Goal: Transaction & Acquisition: Purchase product/service

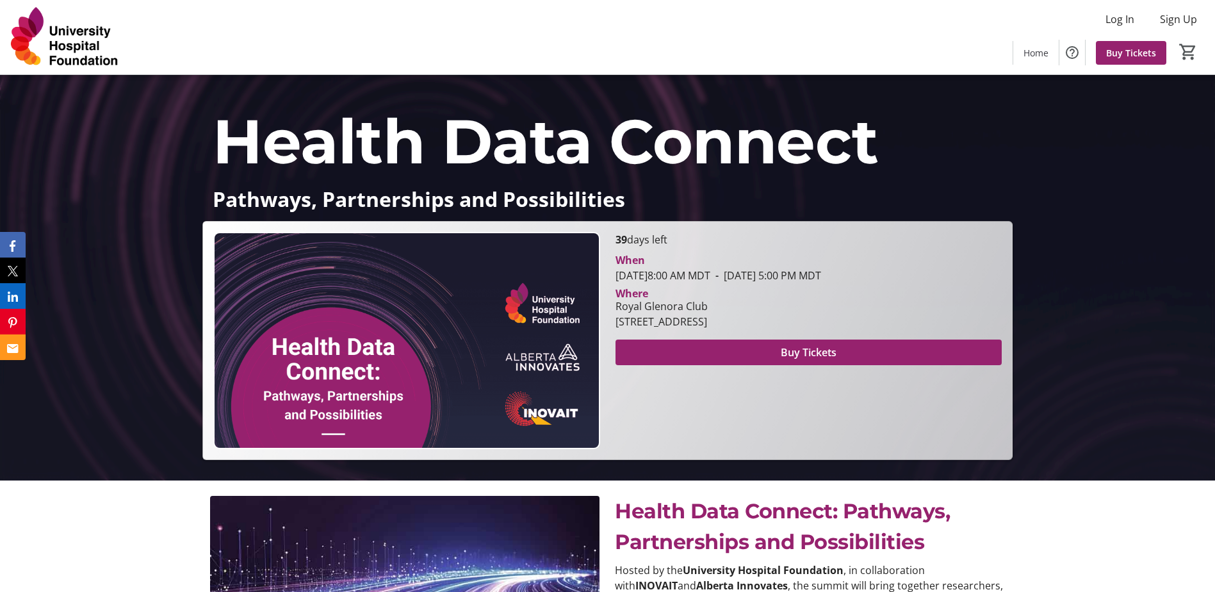
scroll to position [113, 0]
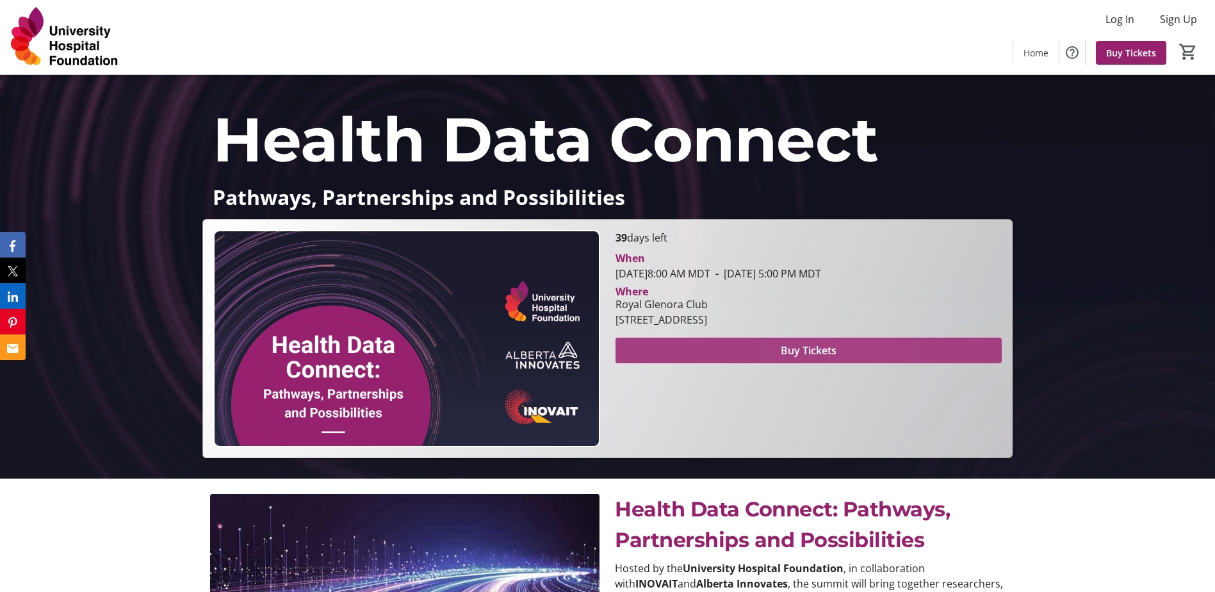
click at [798, 353] on span "Buy Tickets" at bounding box center [809, 350] width 56 height 15
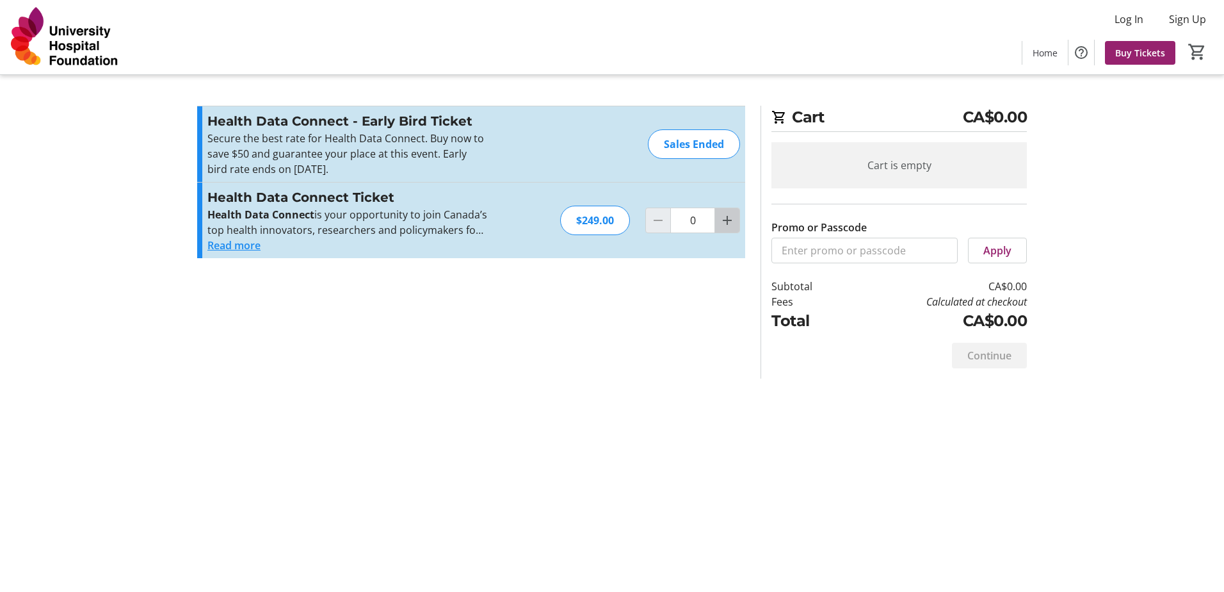
click at [725, 220] on mat-icon "Increment by one" at bounding box center [727, 220] width 15 height 15
type input "1"
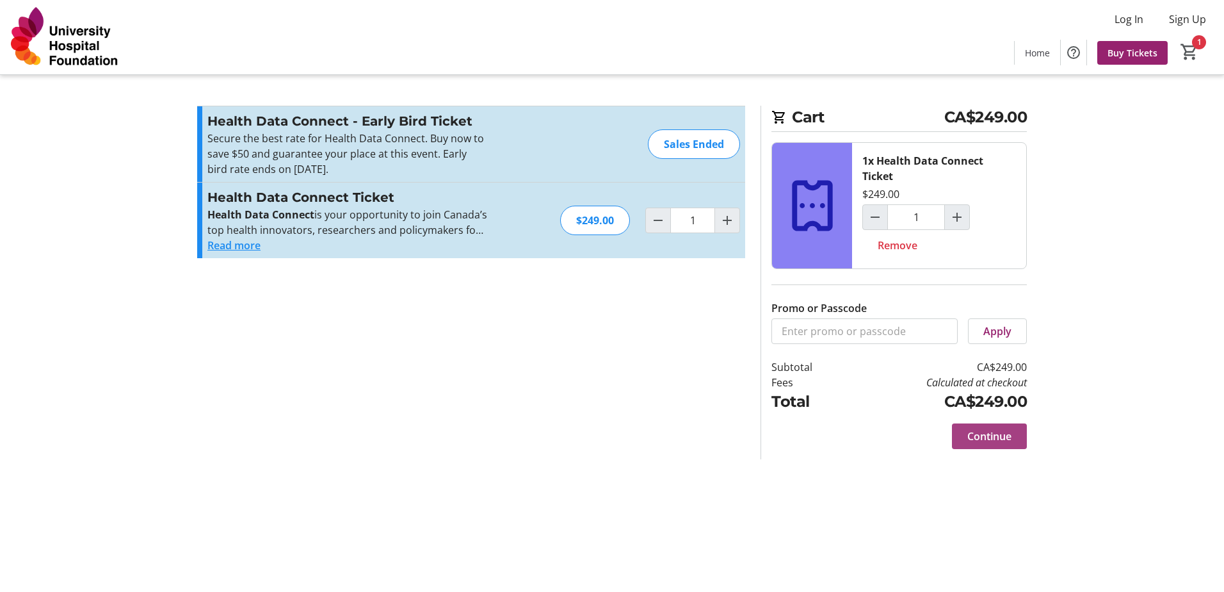
click at [994, 434] on span "Continue" at bounding box center [989, 435] width 44 height 15
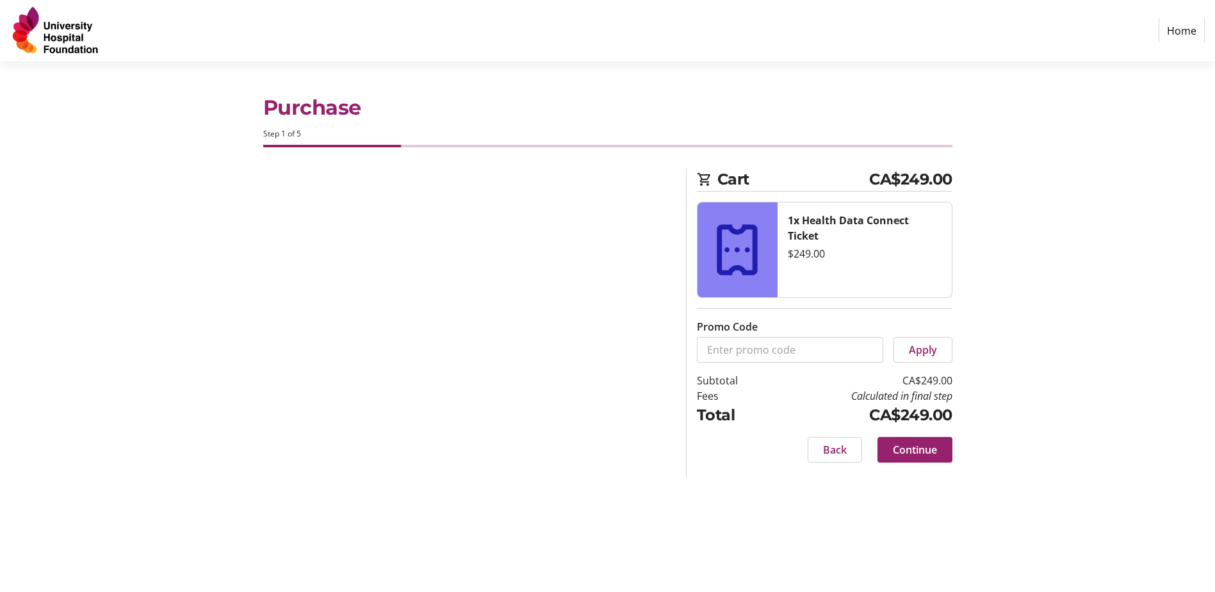
select select "CA"
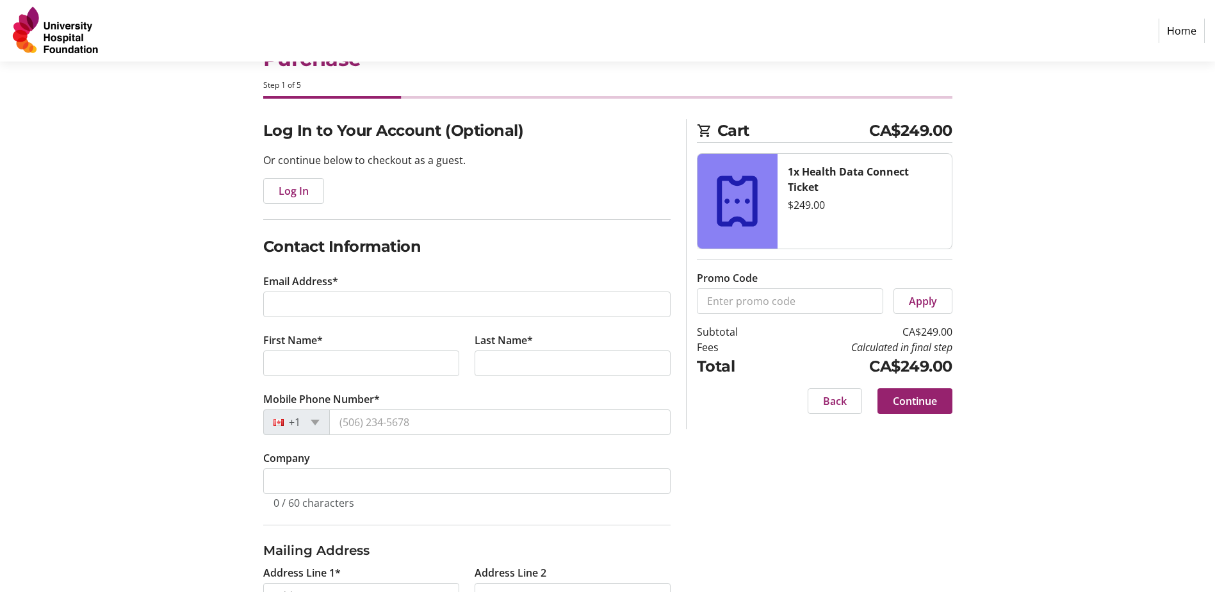
scroll to position [49, 0]
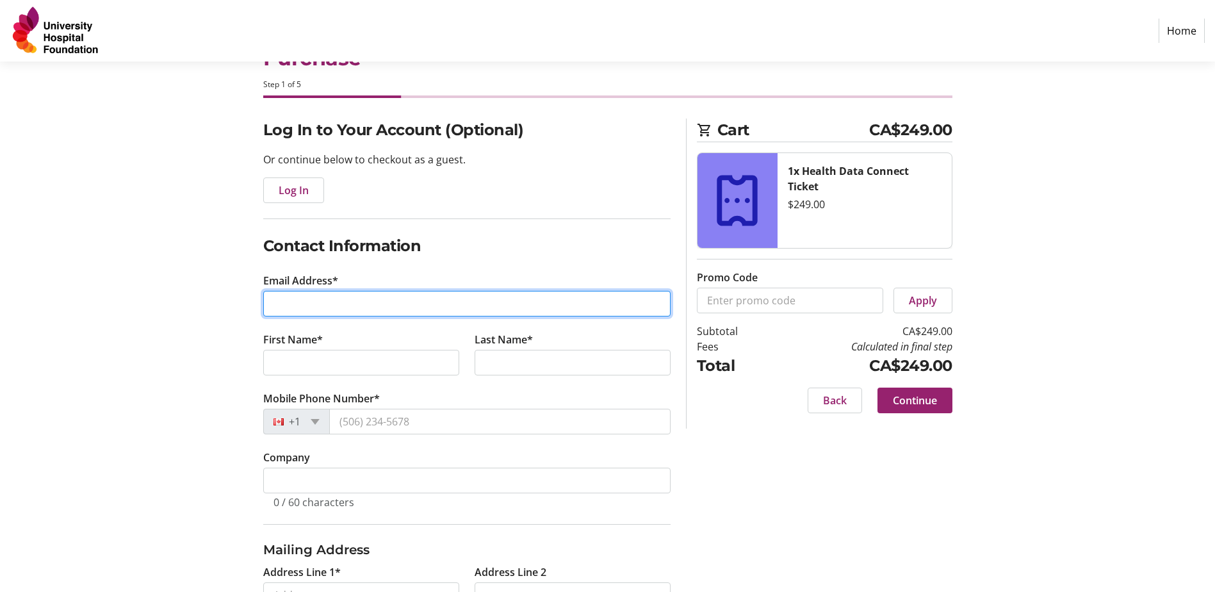
click at [428, 302] on input "Email Address*" at bounding box center [466, 304] width 407 height 26
type input "[EMAIL_ADDRESS][DOMAIN_NAME]"
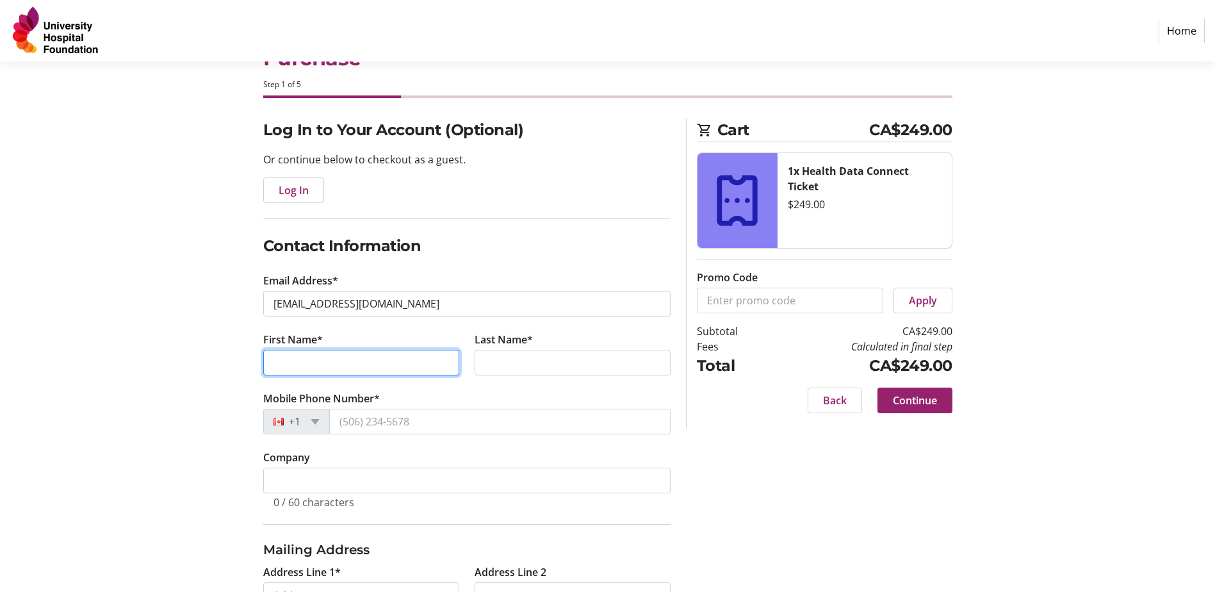
type input "Jingyu ([PERSON_NAME])"
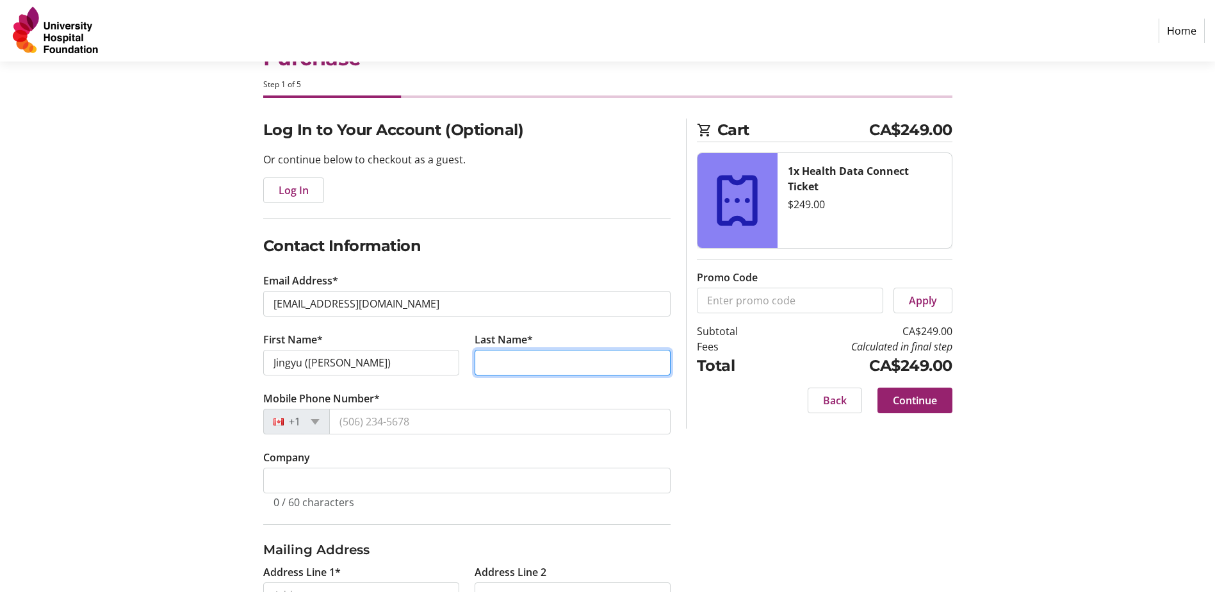
type input "Bu"
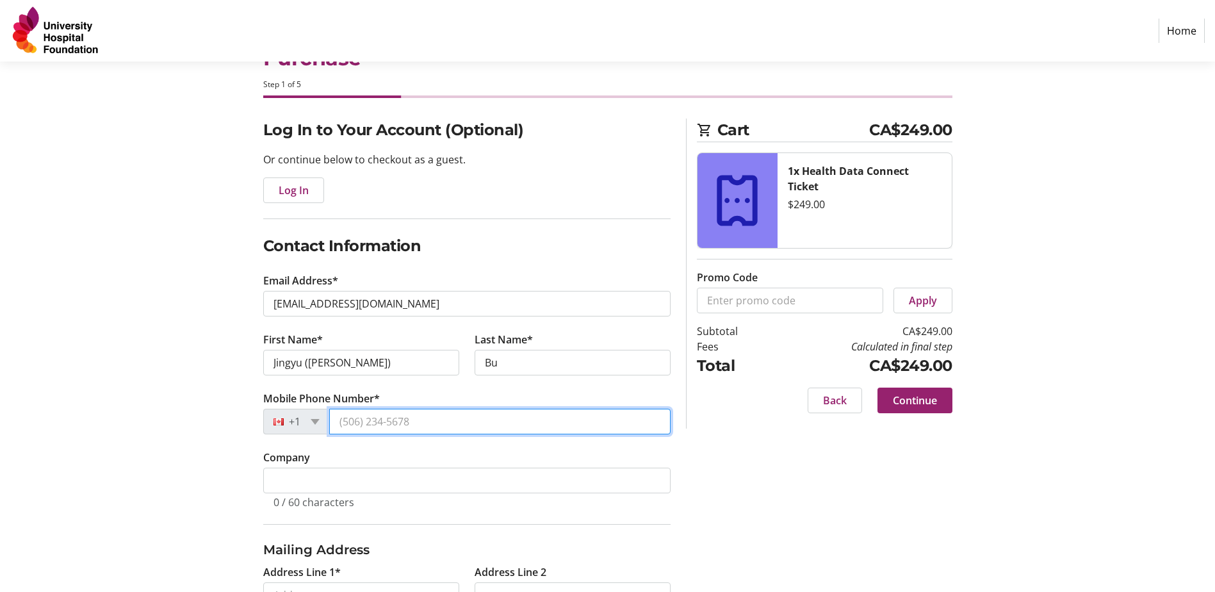
type input "[PHONE_NUMBER]"
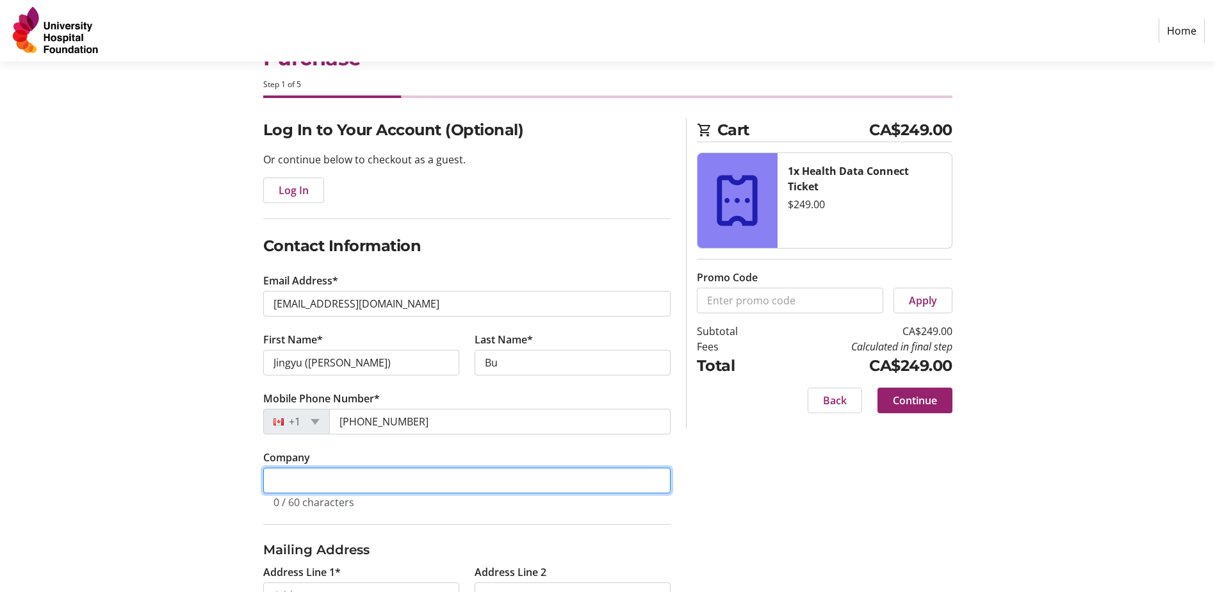
type input "Alberta Health Services"
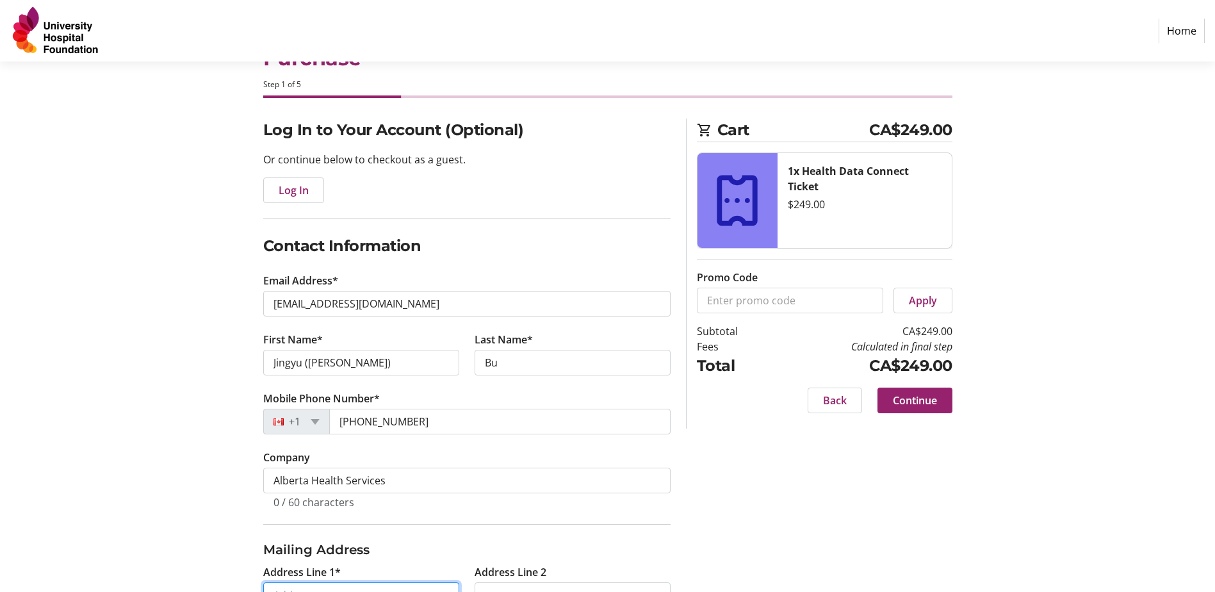
type input "[GEOGRAPHIC_DATA], [MEDICAL_DATA] [STREET_ADDRESS]"
type input "[GEOGRAPHIC_DATA]"
select select "AB"
type input "T5J 3E4"
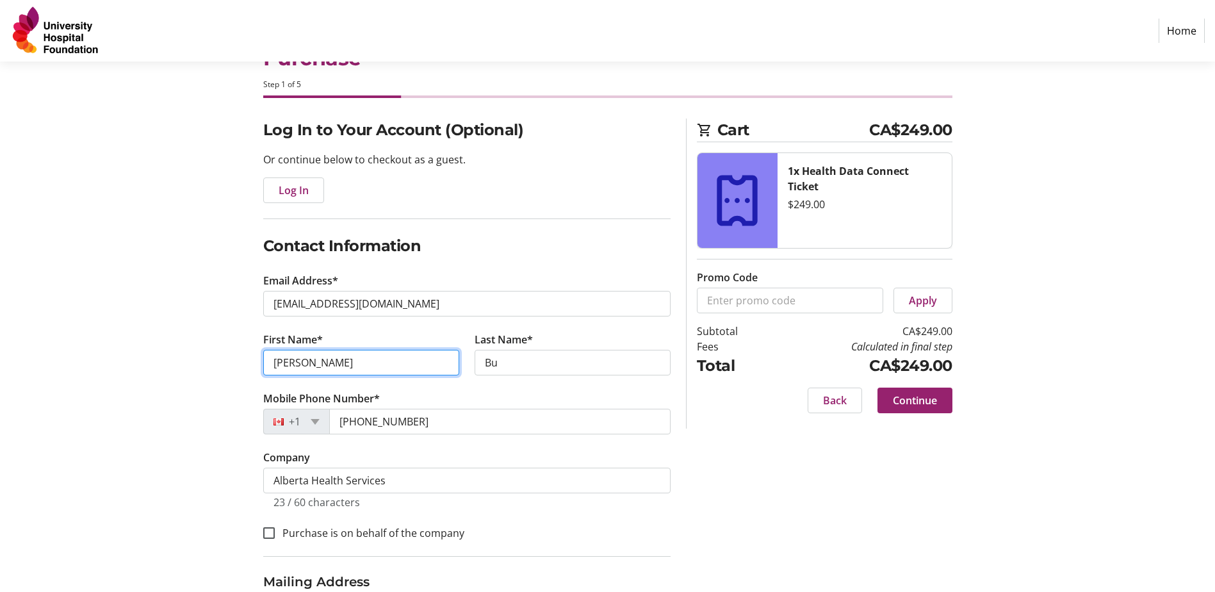
type input "[PERSON_NAME]"
click at [811, 459] on div "Log In to Your Account (Optional) Or continue below to checkout as a guest. Log…" at bounding box center [607, 453] width 845 height 670
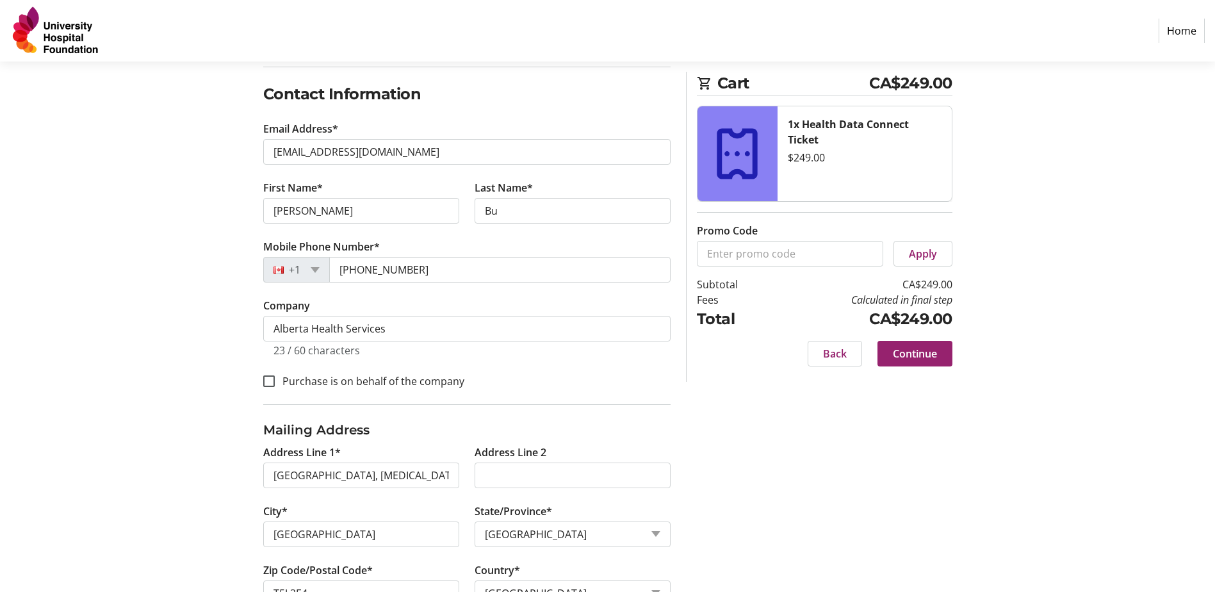
scroll to position [246, 0]
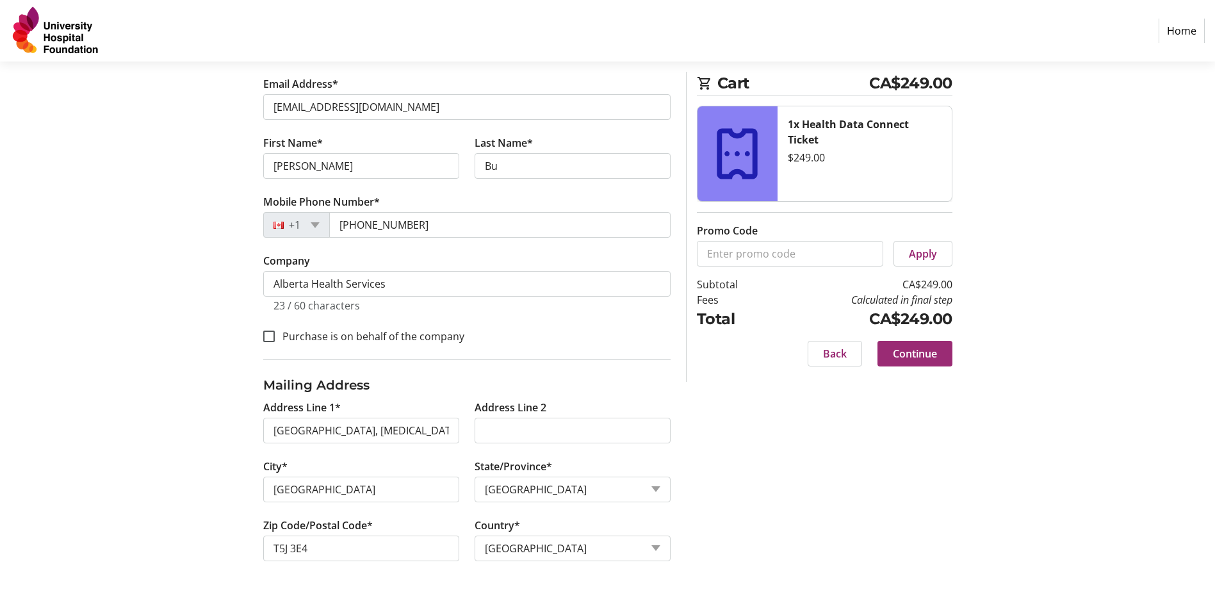
click at [925, 355] on span "Continue" at bounding box center [915, 353] width 44 height 15
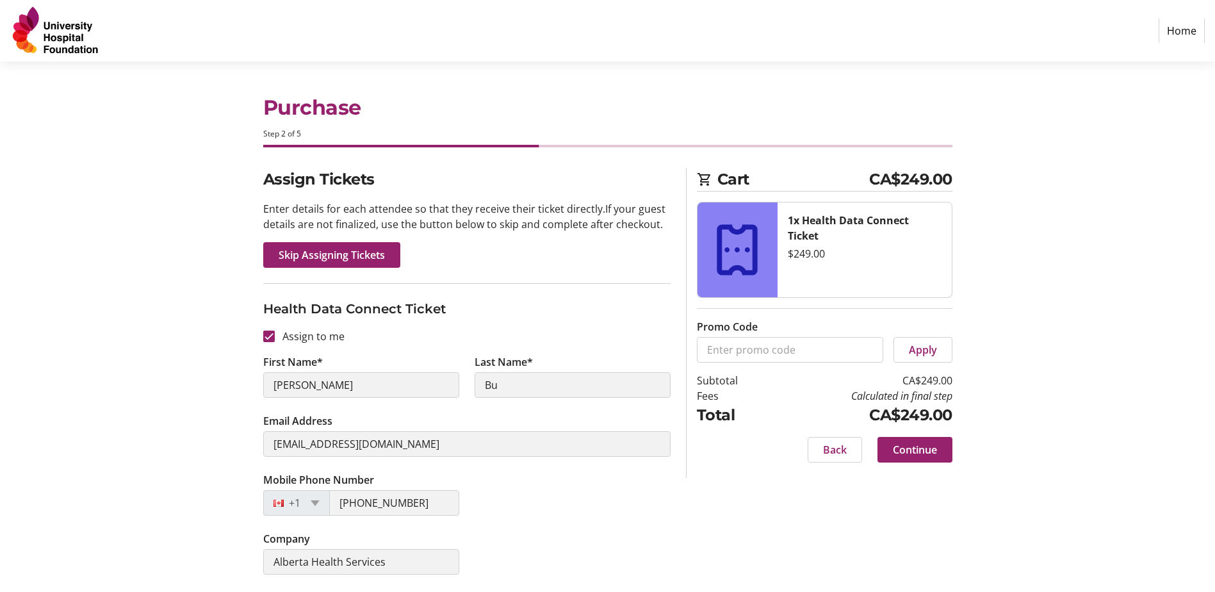
click at [746, 506] on div "Assign Tickets Enter details for each attendee so that they receive their ticke…" at bounding box center [607, 445] width 845 height 555
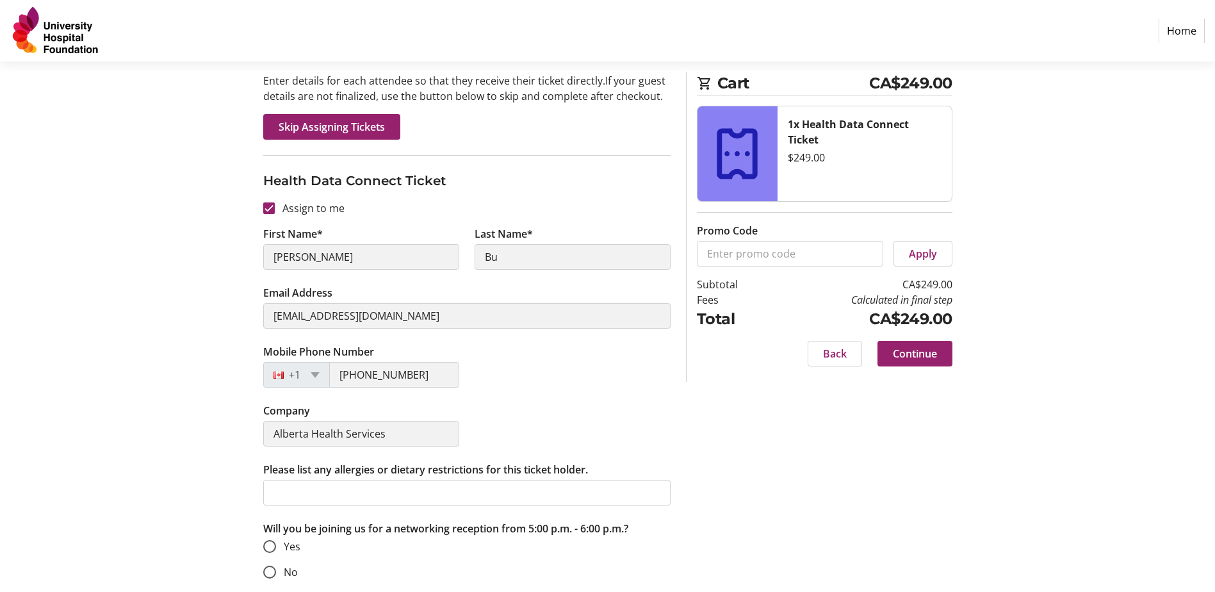
scroll to position [131, 0]
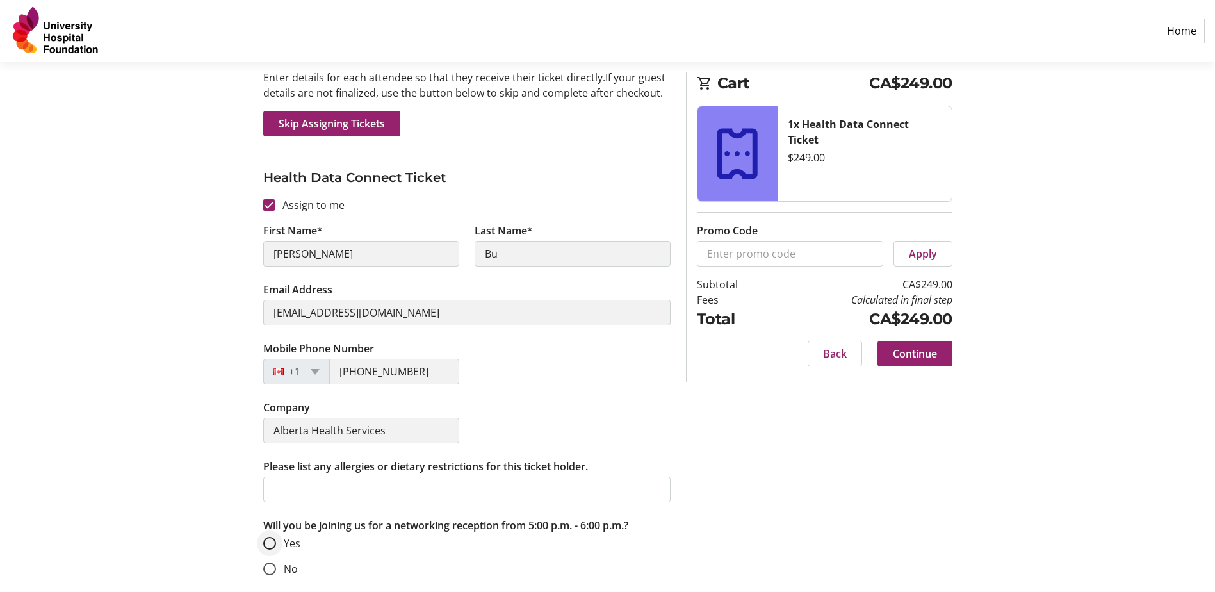
click at [272, 549] on div at bounding box center [269, 543] width 31 height 31
radio input "true"
click at [470, 171] on h3 "Health Data Connect Ticket" at bounding box center [466, 177] width 407 height 19
click at [913, 354] on span "Continue" at bounding box center [915, 353] width 44 height 15
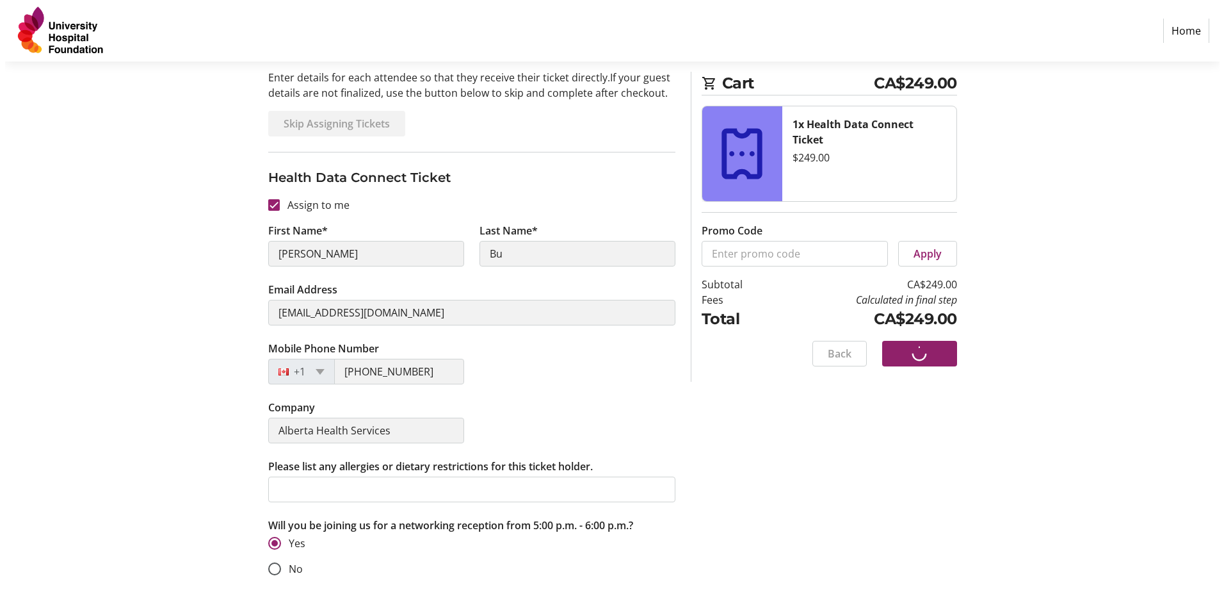
scroll to position [0, 0]
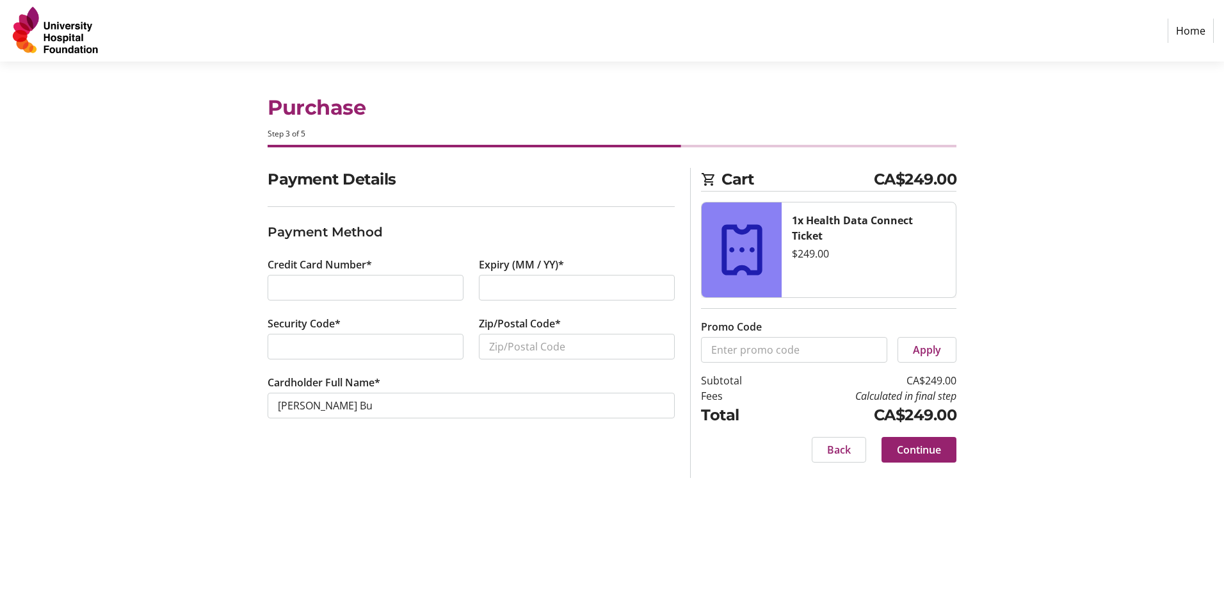
click at [554, 481] on div "Purchase Step 3 of 5 Cart CA$249.00 1x Health Data Connect Ticket $249.00 Promo…" at bounding box center [612, 326] width 845 height 530
click at [686, 506] on div "Purchase Step 3 of 5 Cart CA$249.00 1x Health Data Connect Ticket $249.00 Promo…" at bounding box center [612, 326] width 845 height 530
click at [200, 119] on div "Purchase Step 3 of 5" at bounding box center [612, 114] width 845 height 106
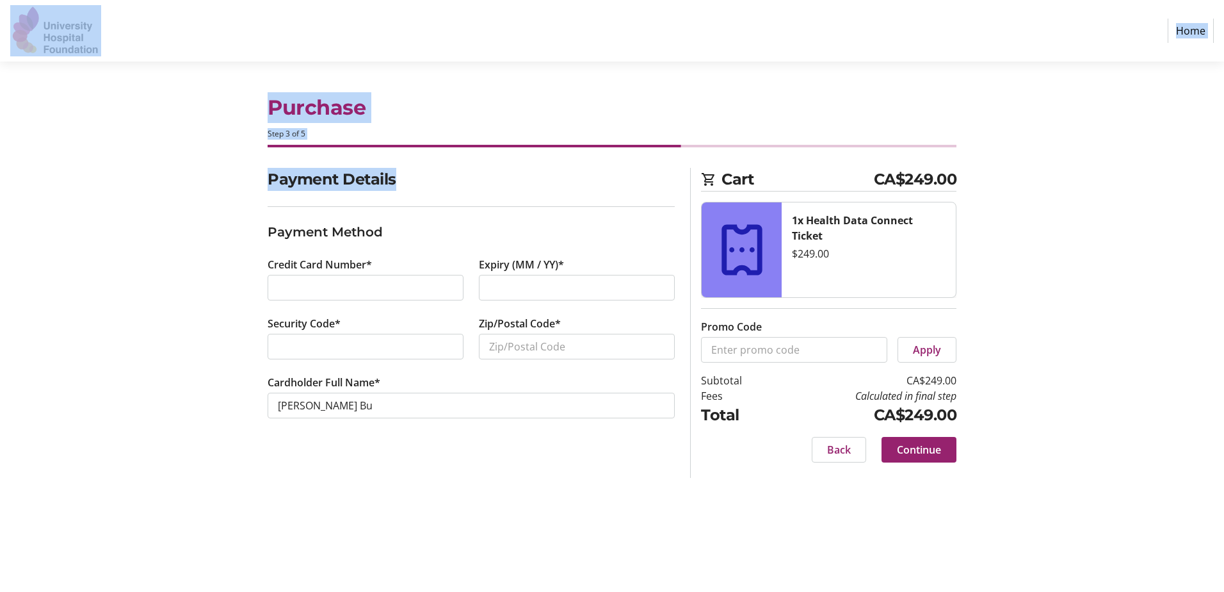
drag, startPoint x: 503, startPoint y: 193, endPoint x: 405, endPoint y: 28, distance: 192.1
click at [405, 28] on div "Home Purchase Step 3 of 5 Cart CA$249.00 1x Health Data Connect Ticket $249.00 …" at bounding box center [612, 296] width 1224 height 592
drag, startPoint x: 405, startPoint y: 28, endPoint x: 568, endPoint y: 120, distance: 187.5
click at [568, 120] on h1 "Purchase" at bounding box center [612, 107] width 689 height 31
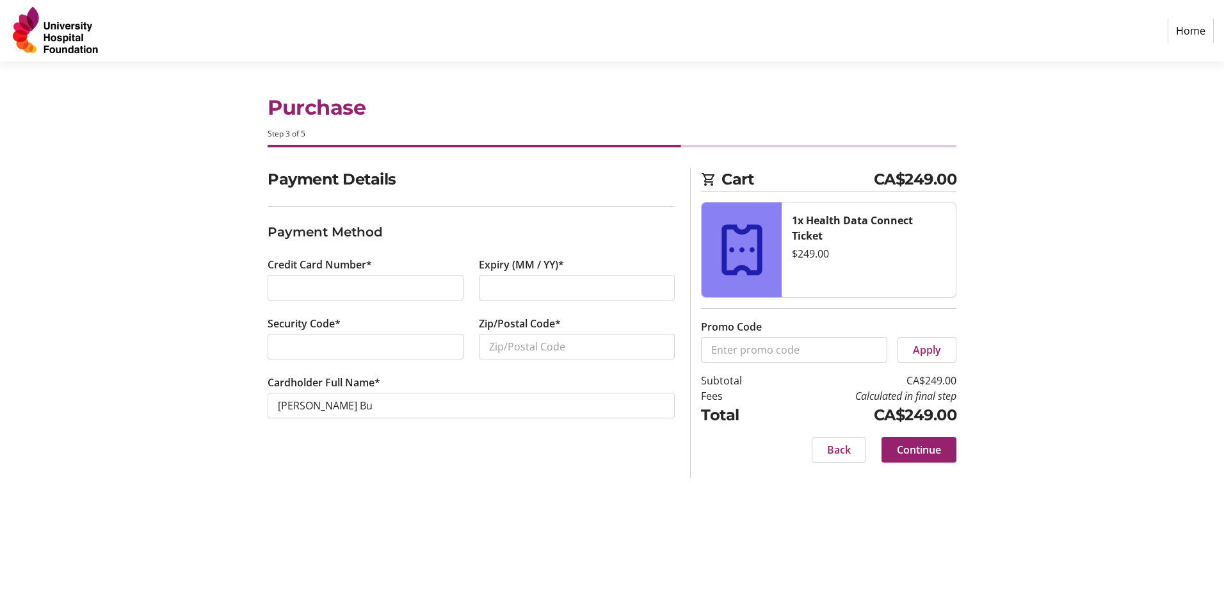
click at [549, 99] on h1 "Purchase" at bounding box center [612, 107] width 689 height 31
